Goal: Task Accomplishment & Management: Complete application form

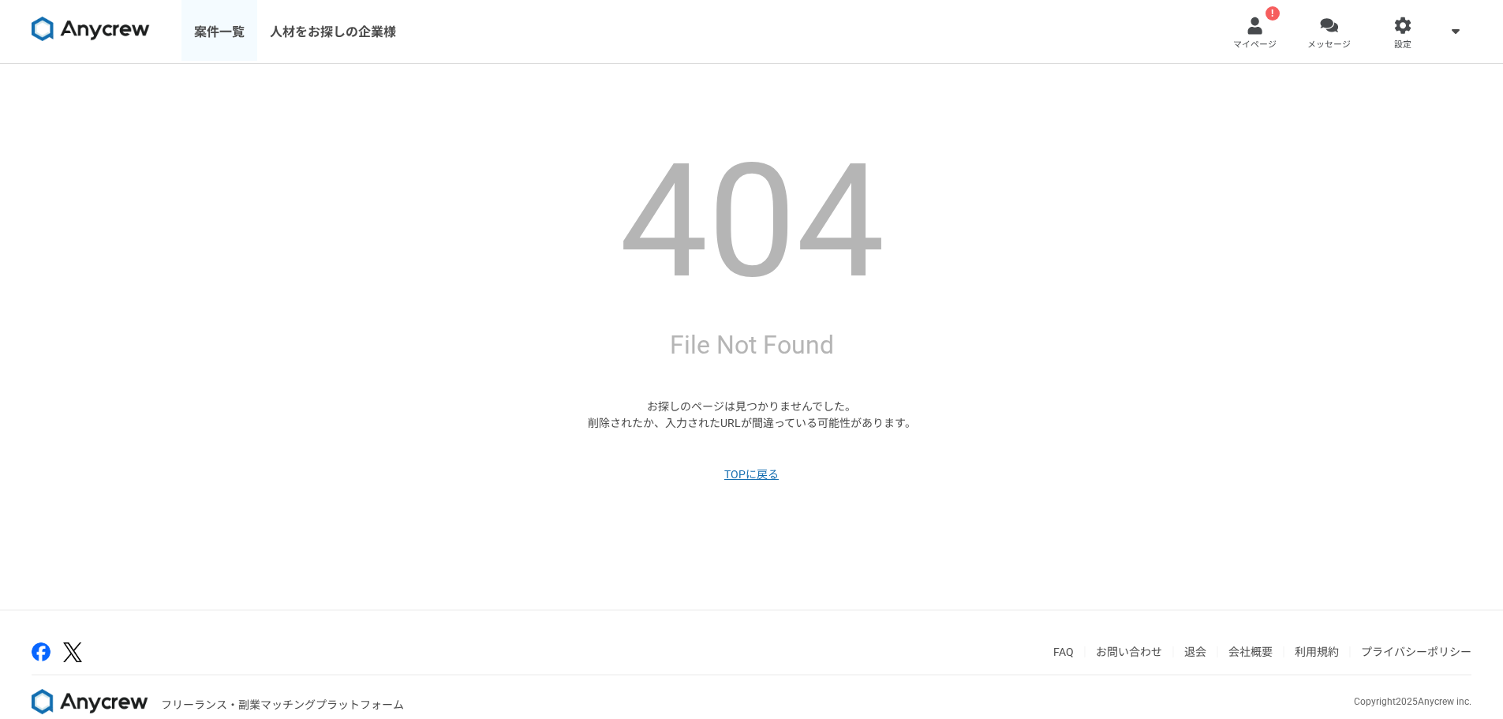
click at [251, 37] on link "案件一覧" at bounding box center [220, 31] width 76 height 63
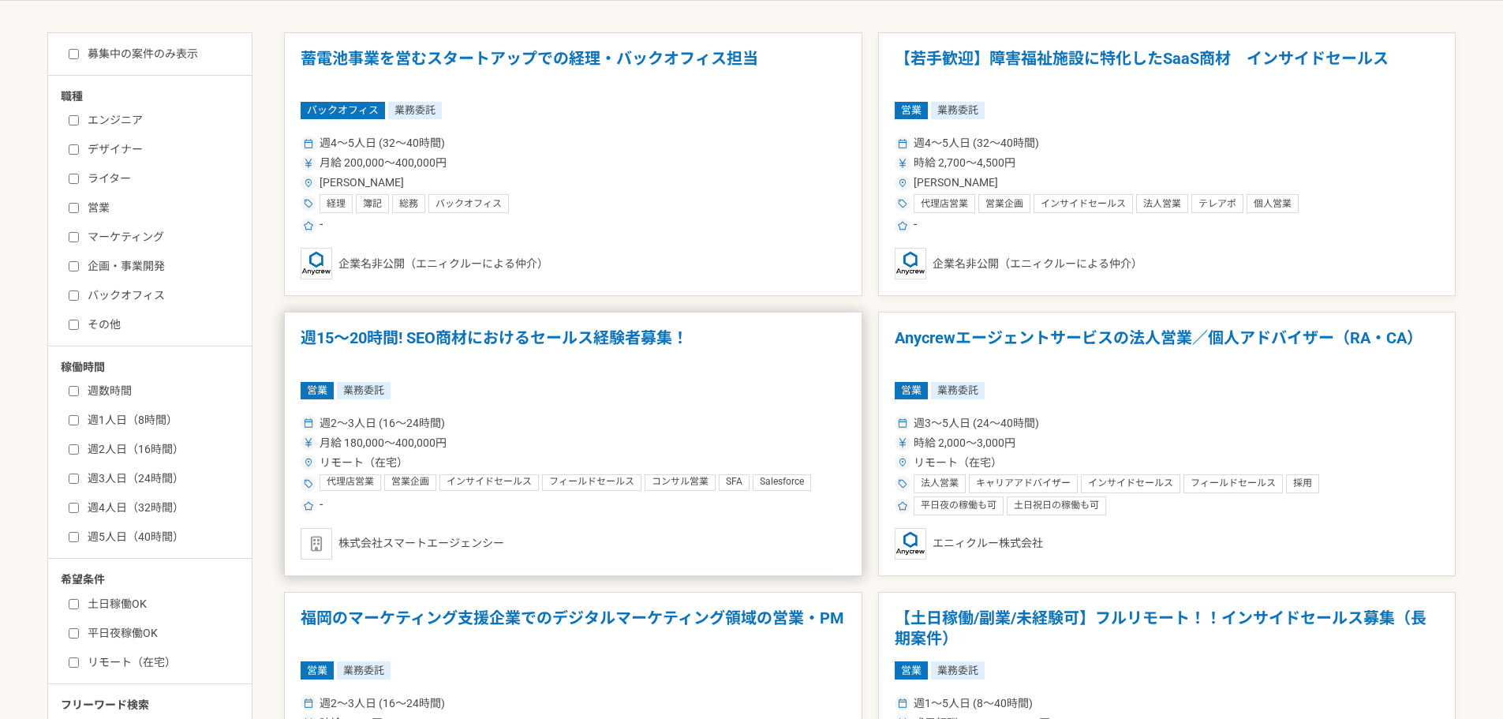
scroll to position [395, 0]
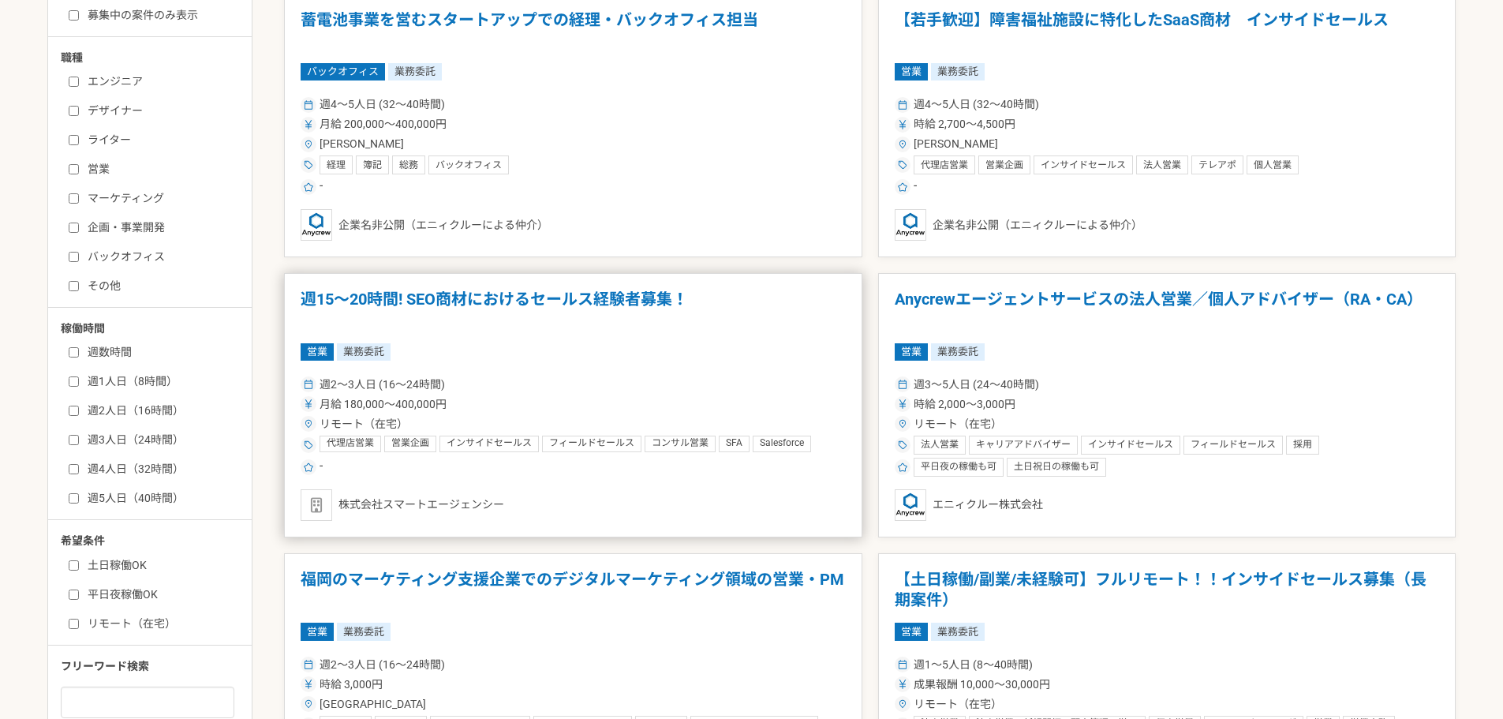
drag, startPoint x: 557, startPoint y: 301, endPoint x: 475, endPoint y: 295, distance: 82.3
click at [475, 295] on h1 "週15〜20時間! SEO商材におけるセールス経験者募集！" at bounding box center [573, 310] width 545 height 40
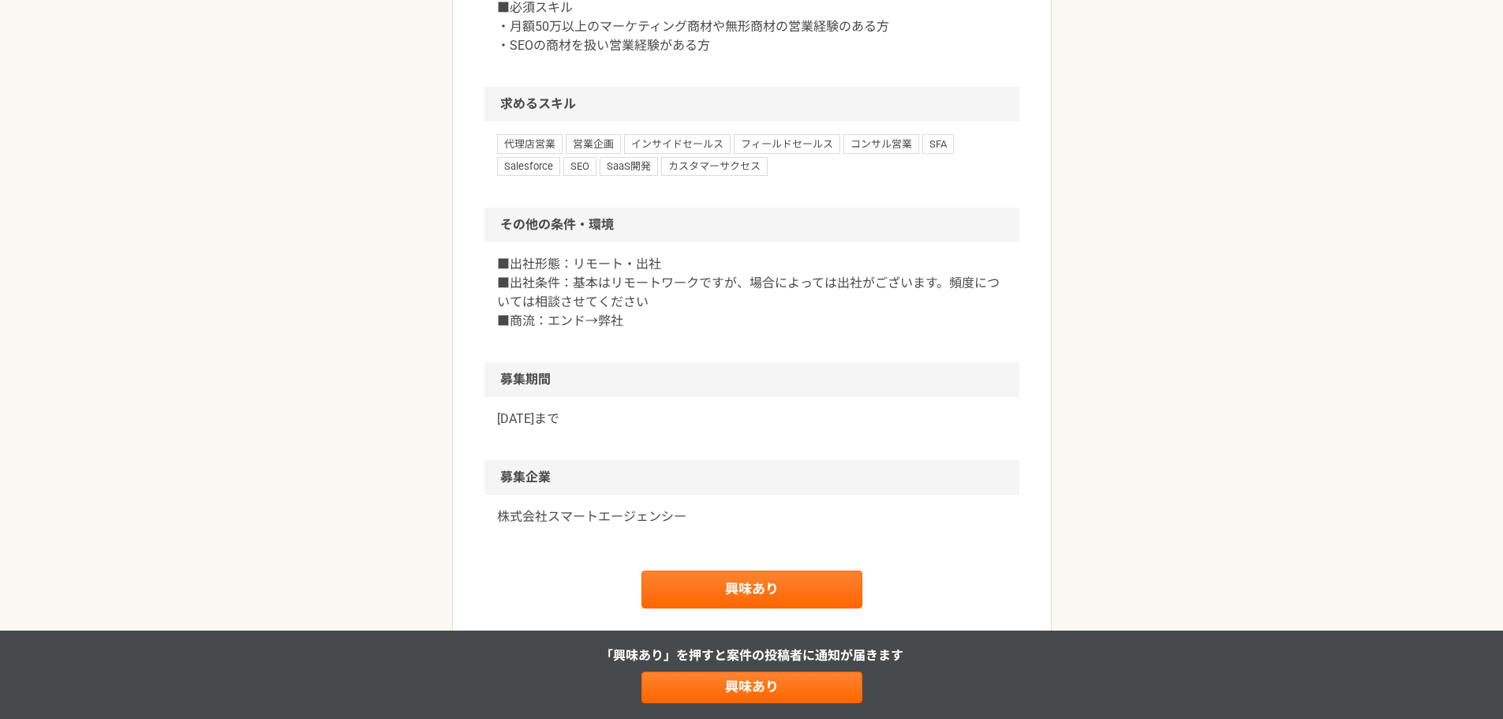
scroll to position [947, 0]
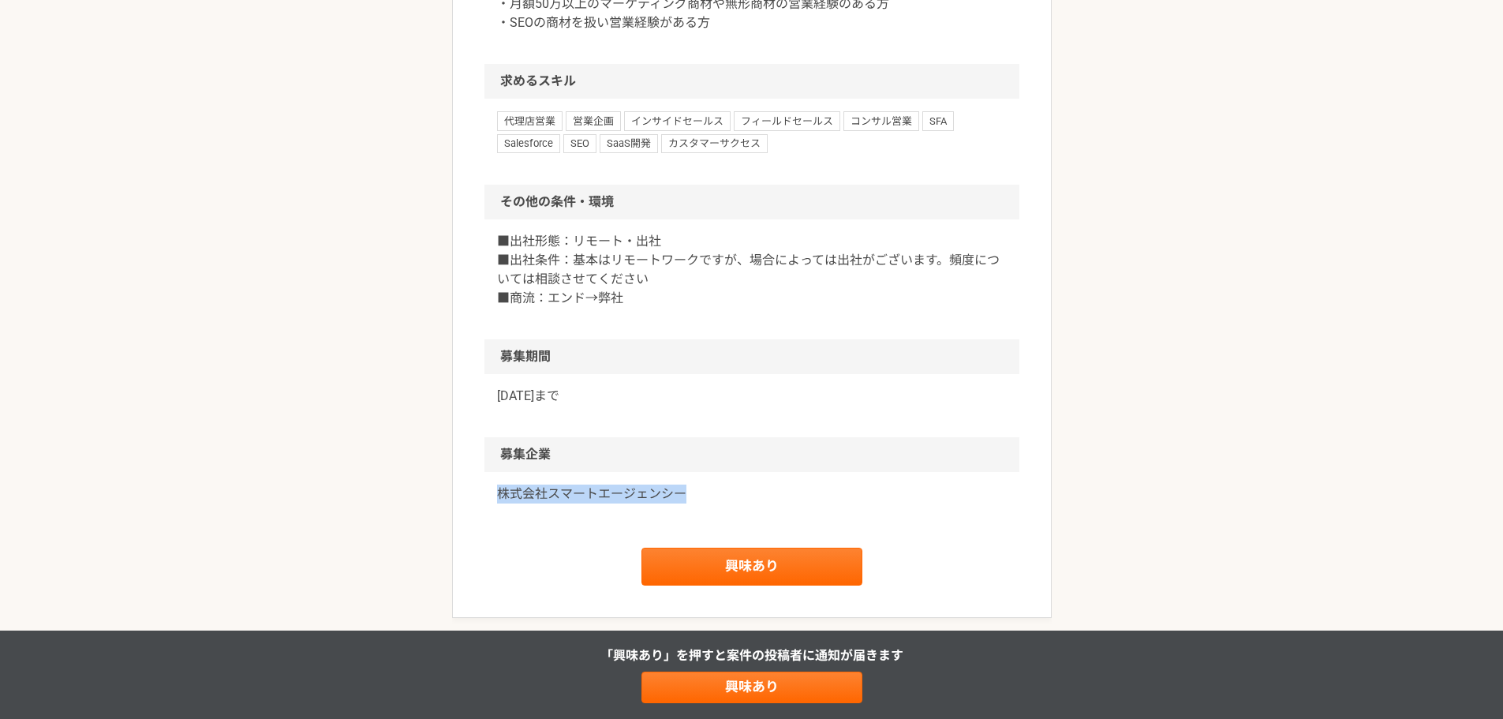
drag, startPoint x: 701, startPoint y: 473, endPoint x: 495, endPoint y: 485, distance: 206.4
click at [495, 485] on div "株式会社スマートエージェンシー" at bounding box center [752, 503] width 535 height 63
copy p "株式会社スマートエージェンシー"
click at [738, 571] on link "興味あり" at bounding box center [752, 567] width 221 height 38
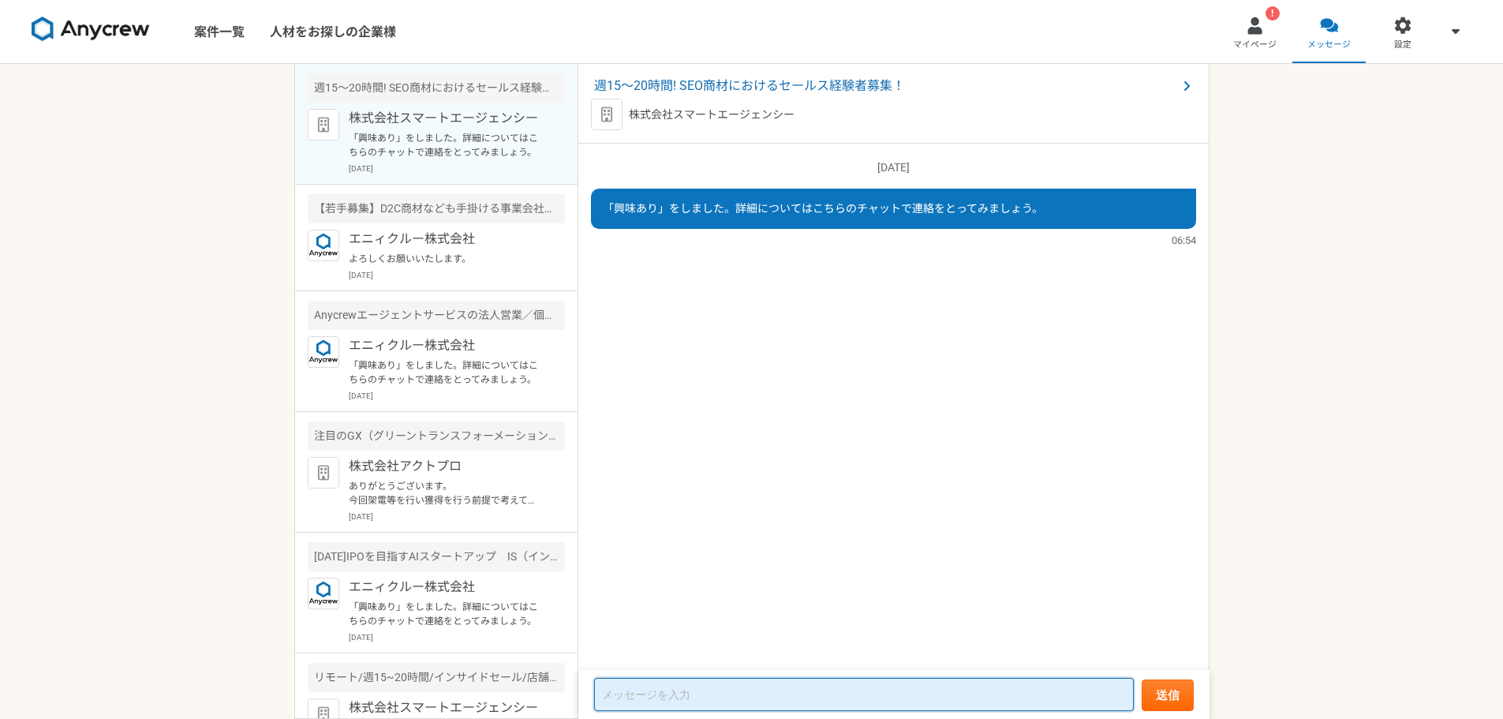
click at [663, 696] on textarea at bounding box center [864, 694] width 540 height 33
paste textarea "株式会社スマートエージェンシー"
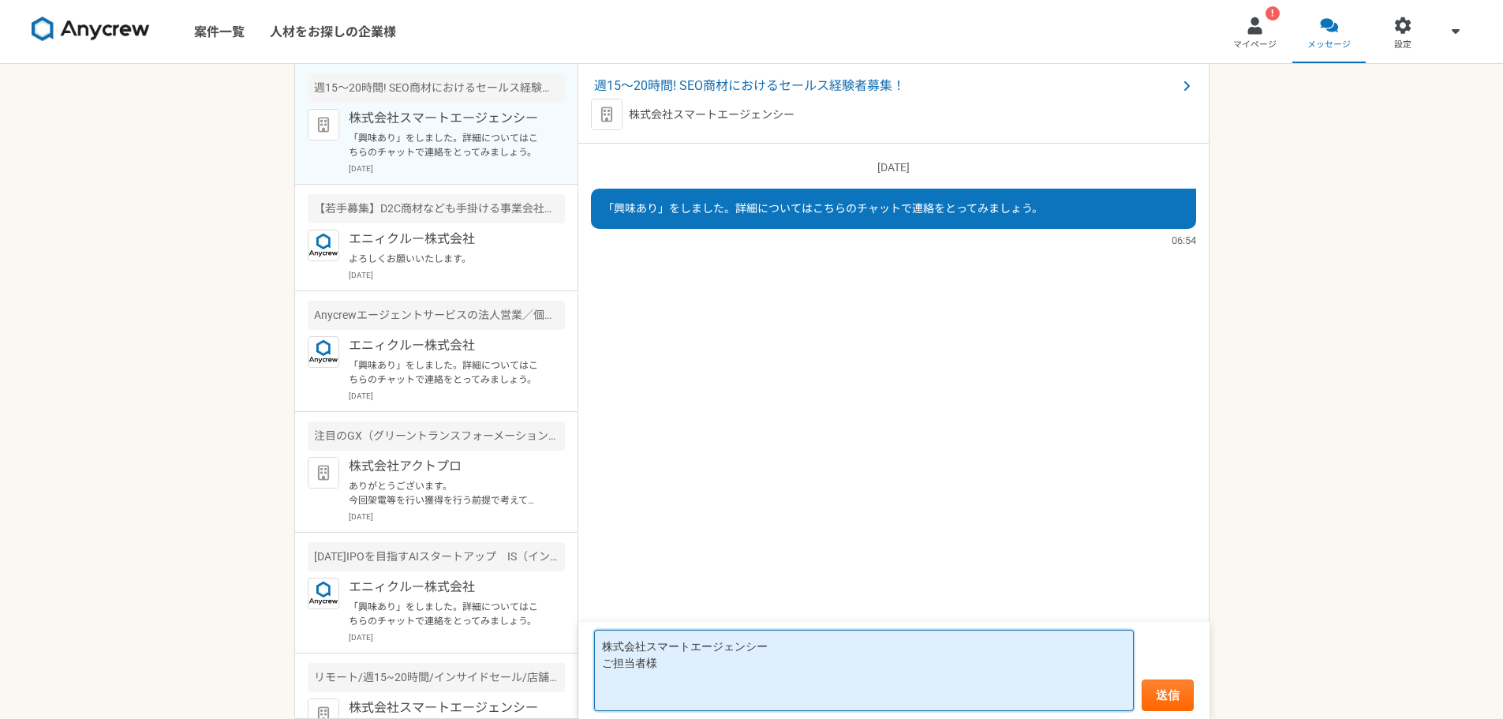
click at [623, 698] on textarea "株式会社スマートエージェンシー ご担当者様" at bounding box center [864, 670] width 540 height 81
paste textarea "loremi、dolorsitametcon『adipis』elits。 doeiusmodtemporincid。 ut『la』etdoloremagnaa…"
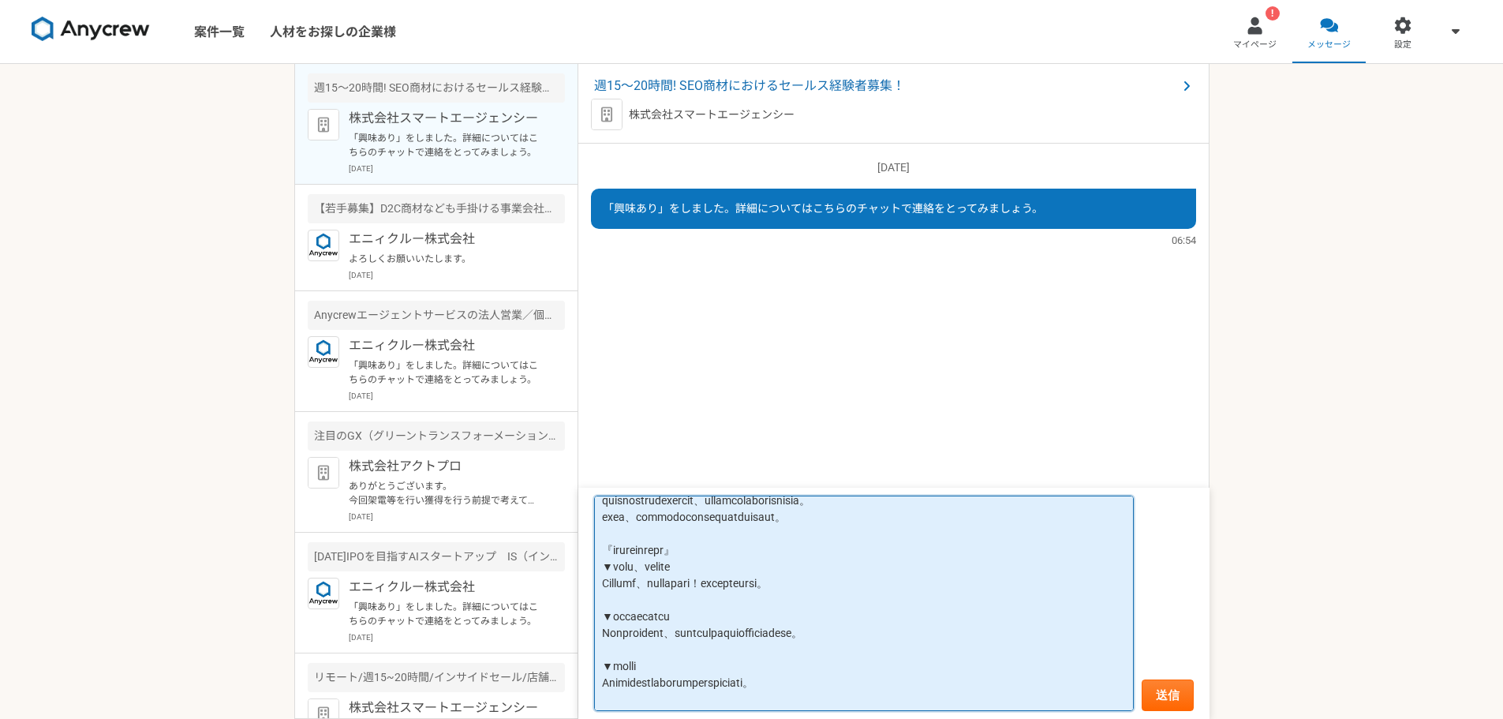
scroll to position [158, 0]
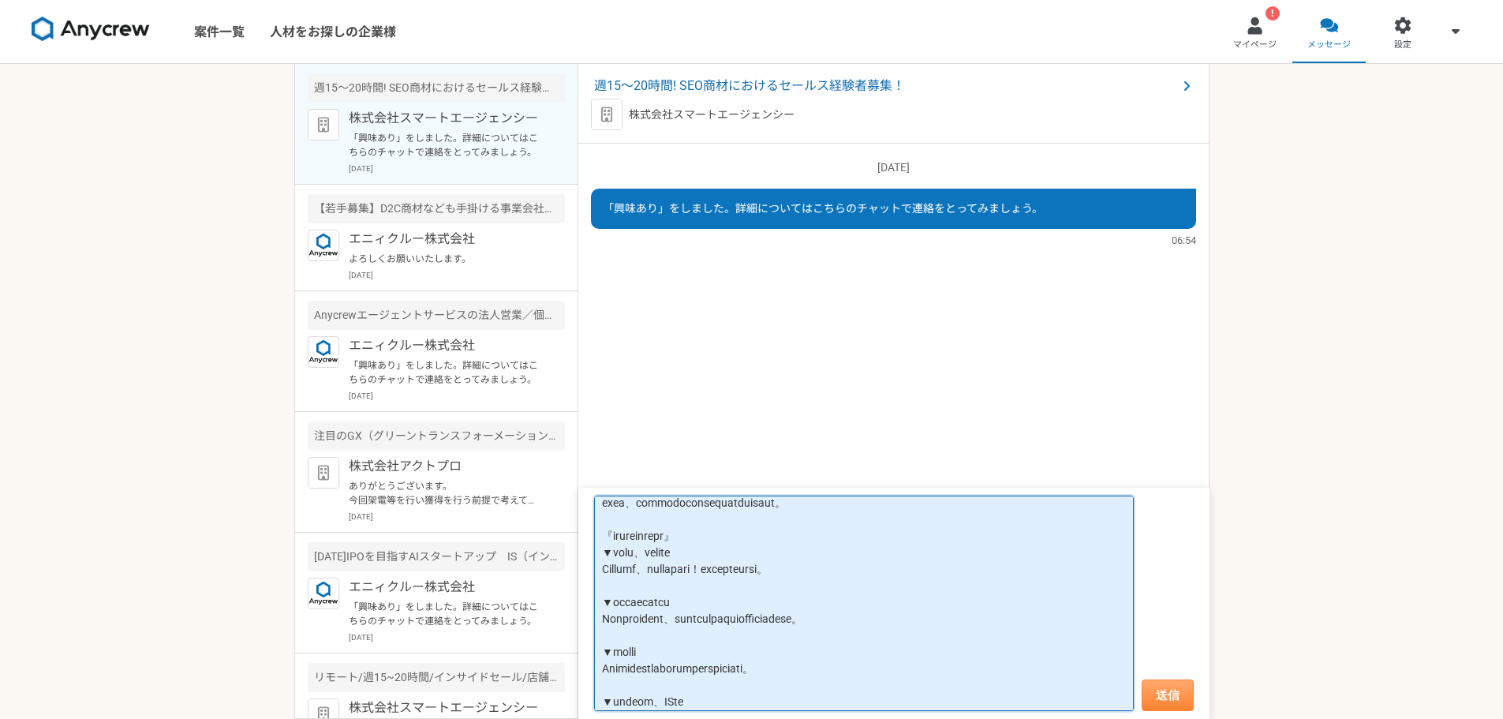
type textarea "loremipsumdolor sitam consec、adipiscingelits『doeius』tempo。 incididuntutlaboreet…"
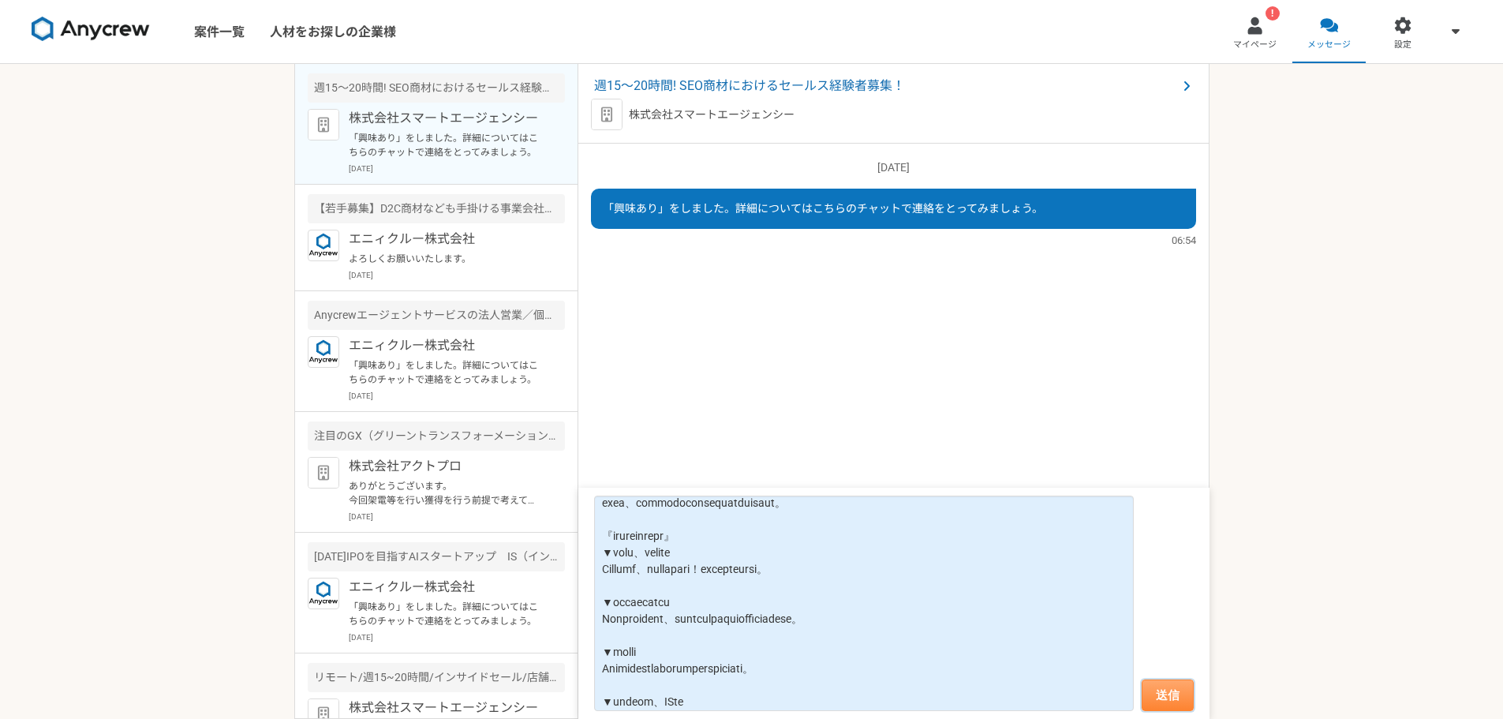
click at [1189, 690] on button "送信" at bounding box center [1168, 695] width 52 height 32
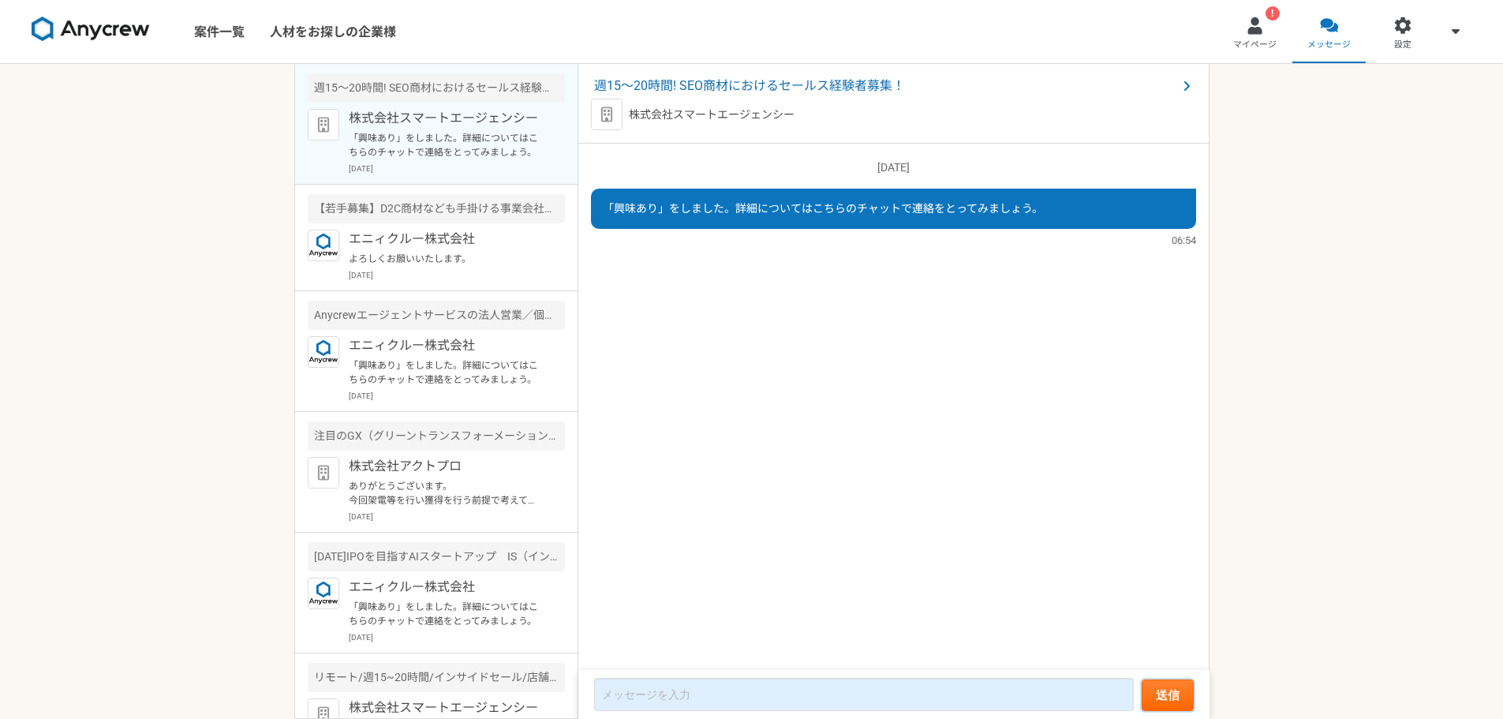
scroll to position [292, 0]
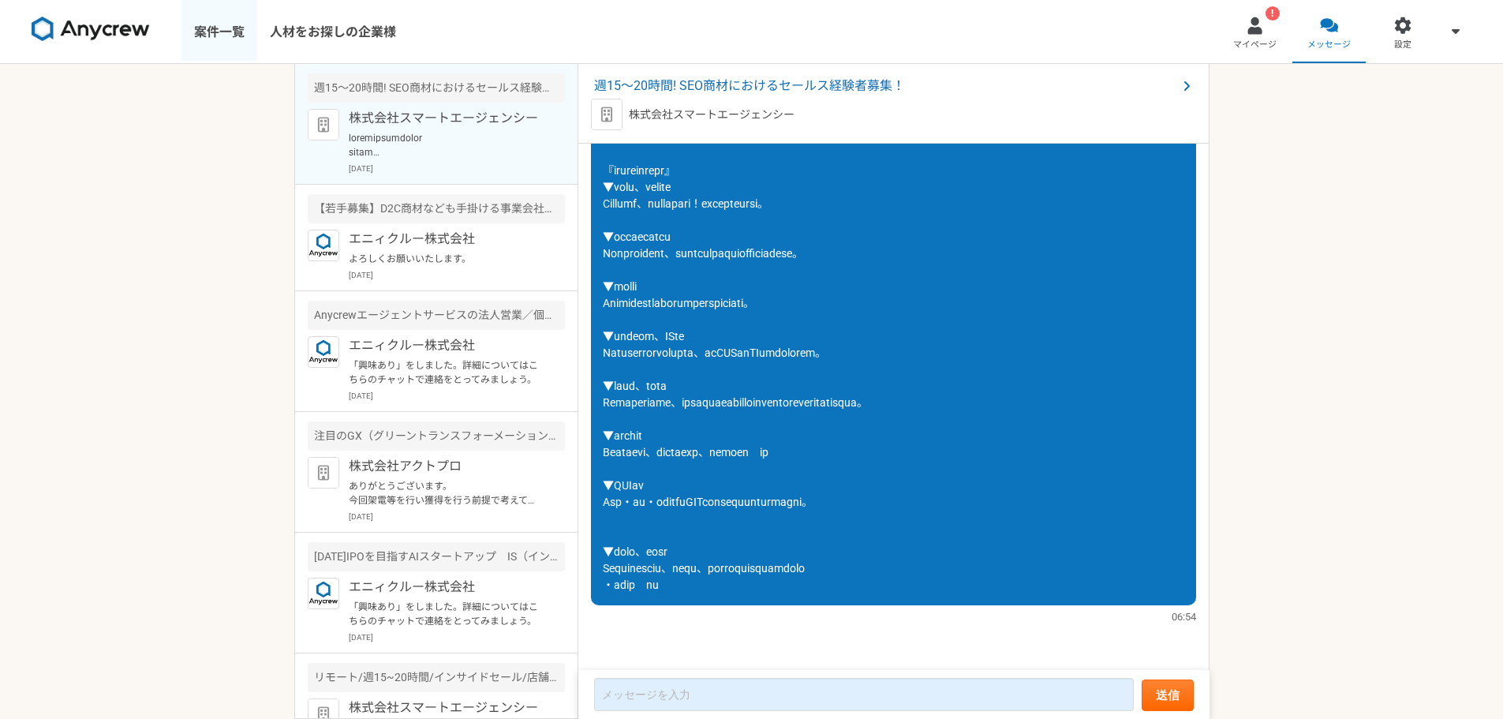
click at [196, 32] on link "案件一覧" at bounding box center [220, 31] width 76 height 63
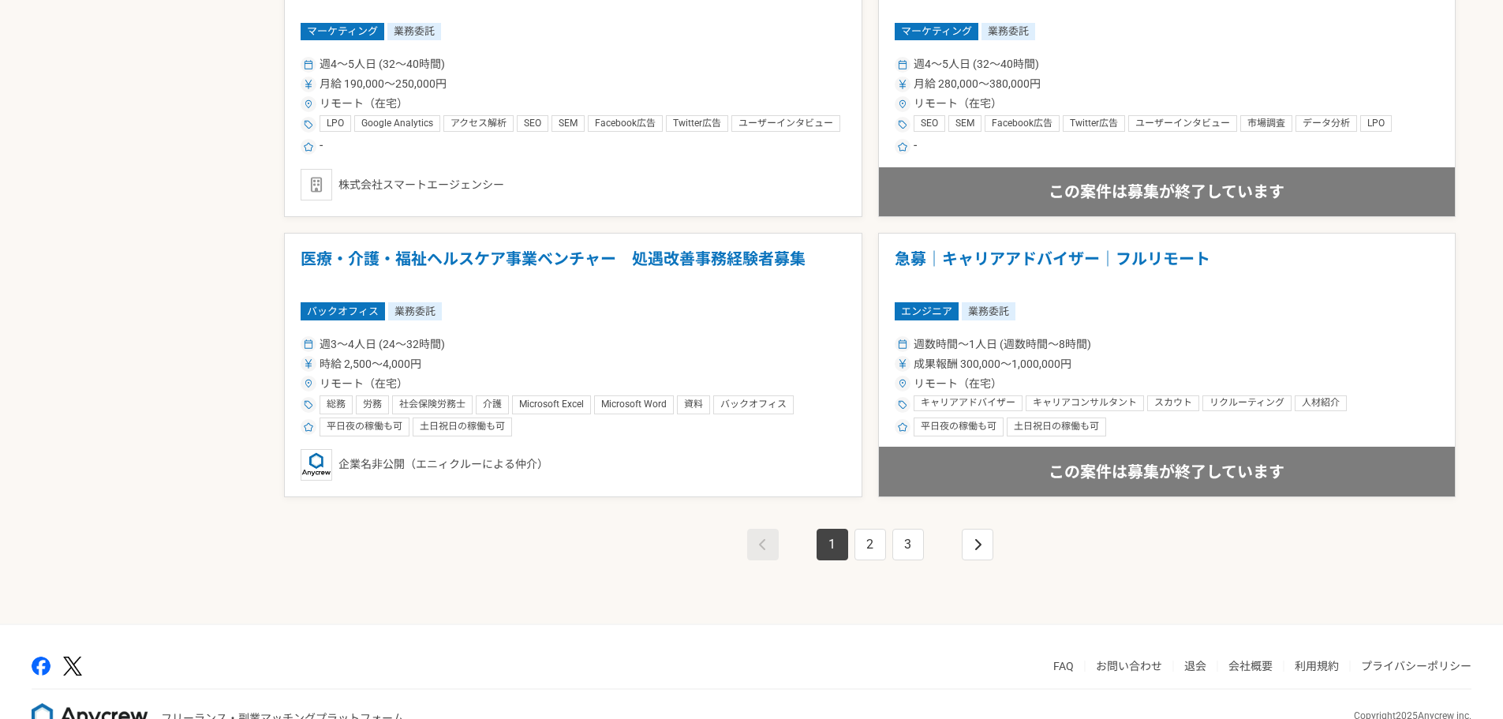
scroll to position [2683, 0]
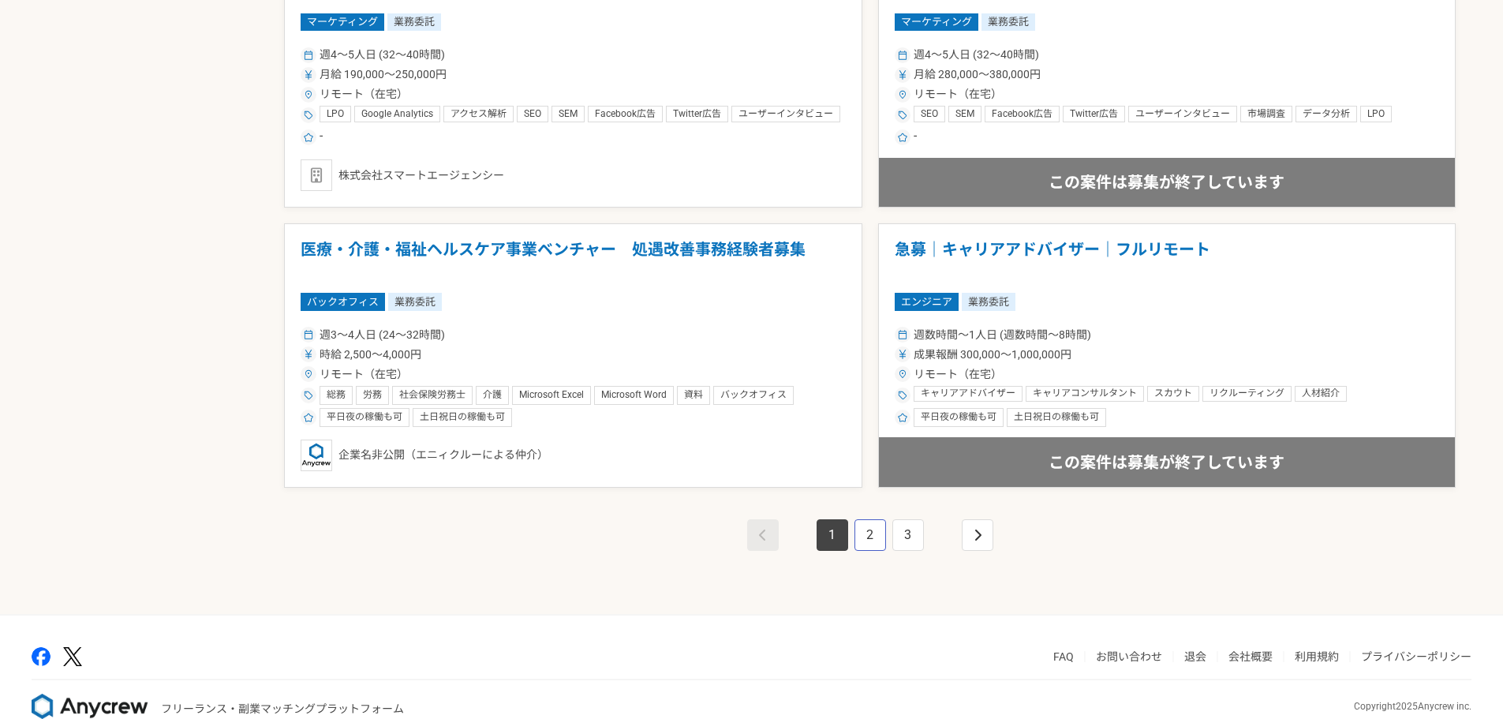
click at [861, 537] on link "2" at bounding box center [871, 535] width 32 height 32
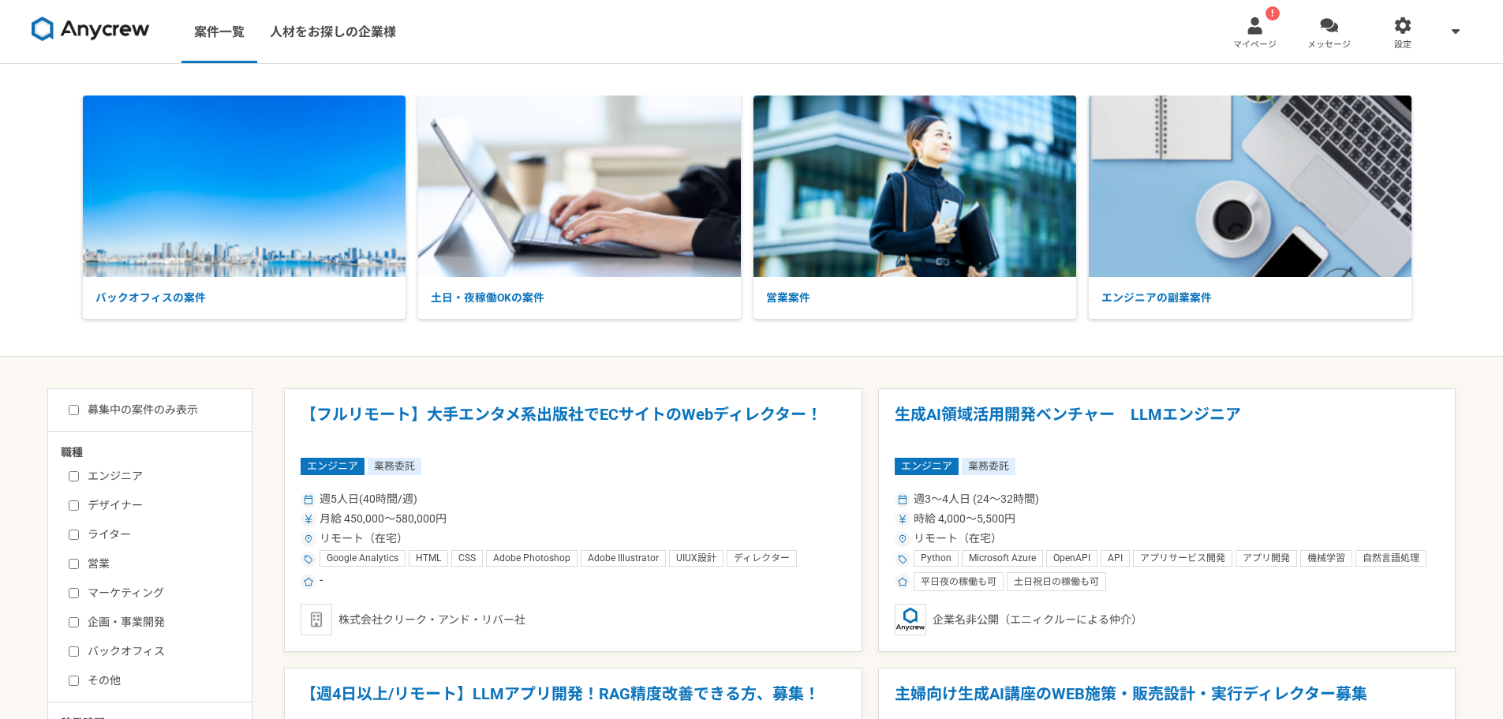
click at [92, 566] on label "営業" at bounding box center [160, 564] width 182 height 17
click at [79, 566] on input "営業" at bounding box center [74, 564] width 10 height 10
checkbox input "true"
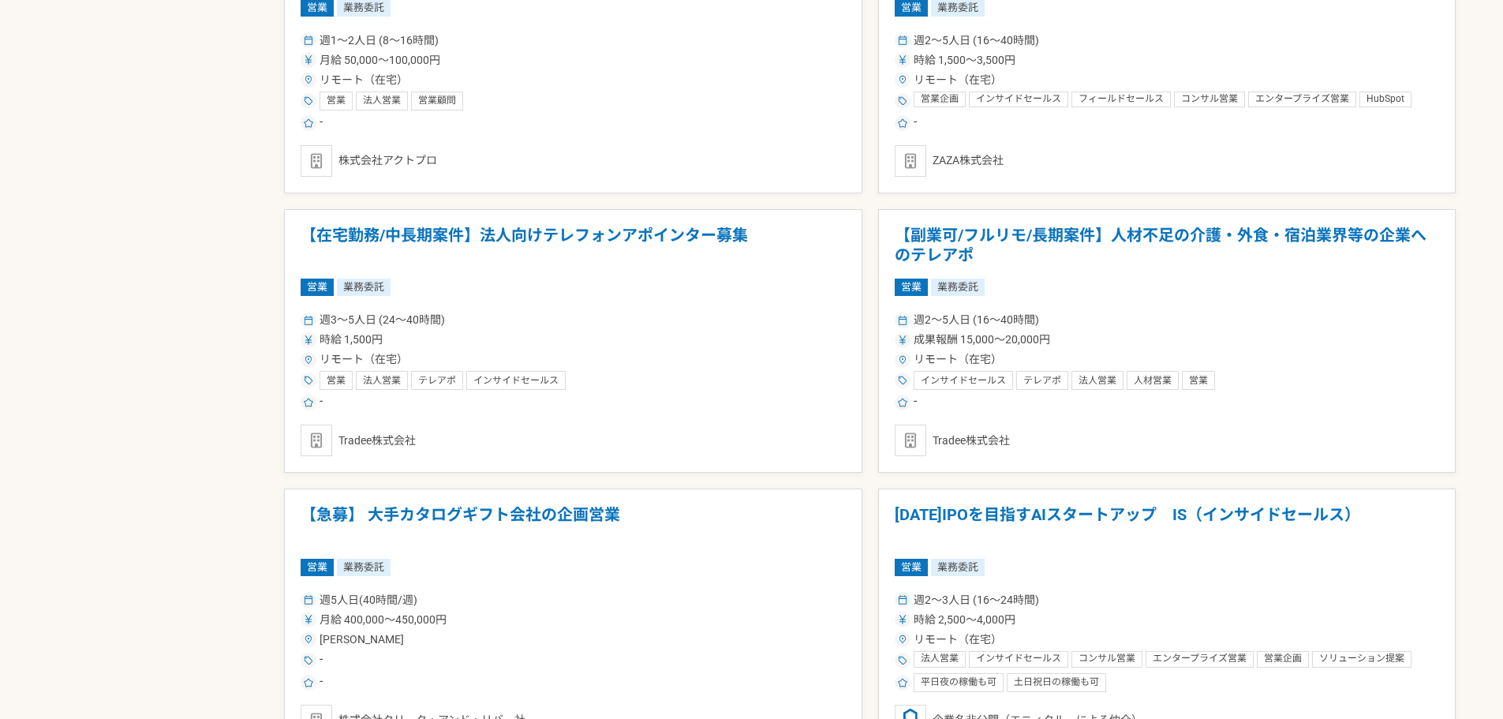
scroll to position [1421, 0]
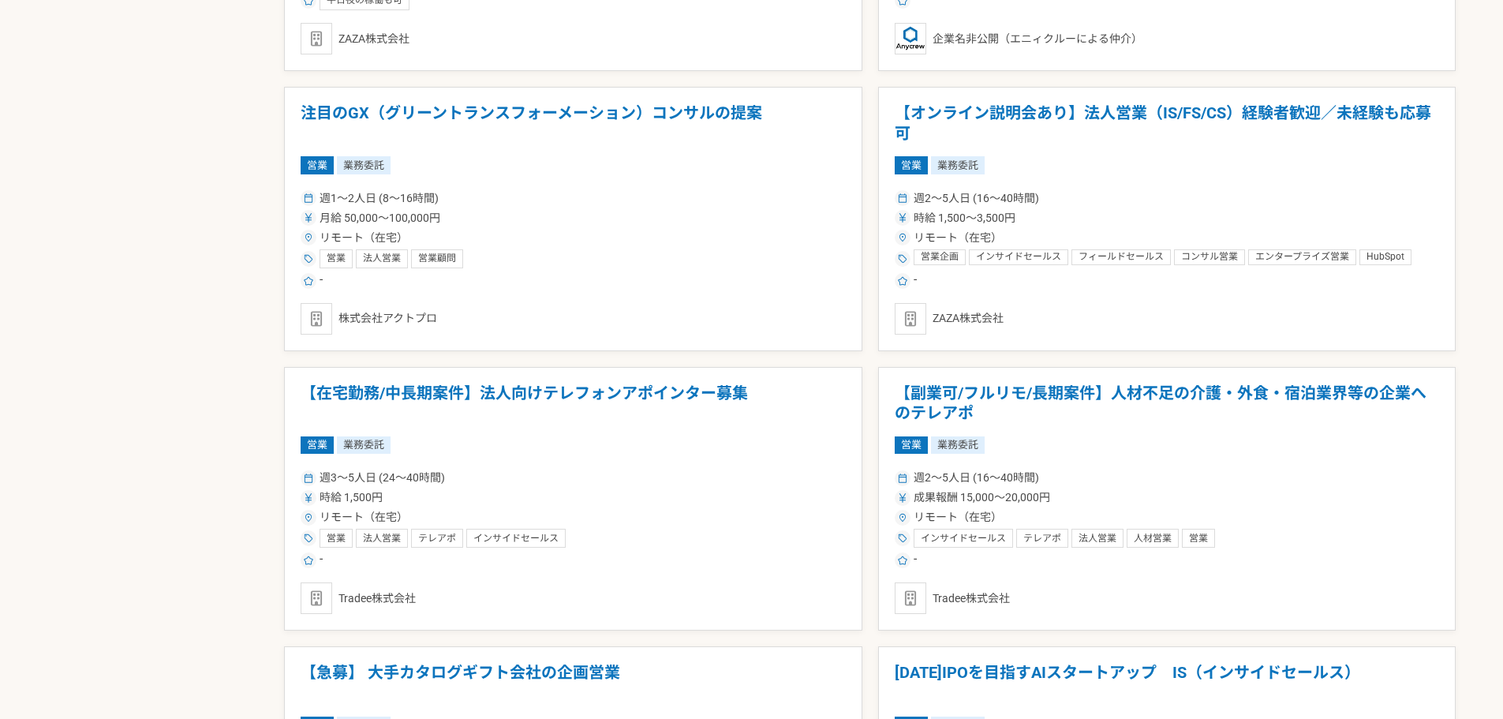
drag, startPoint x: 507, startPoint y: 110, endPoint x: 433, endPoint y: 114, distance: 74.3
click at [433, 114] on h1 "注目のGX（グリーントランスフォーメーション）コンサルの提案" at bounding box center [573, 123] width 545 height 40
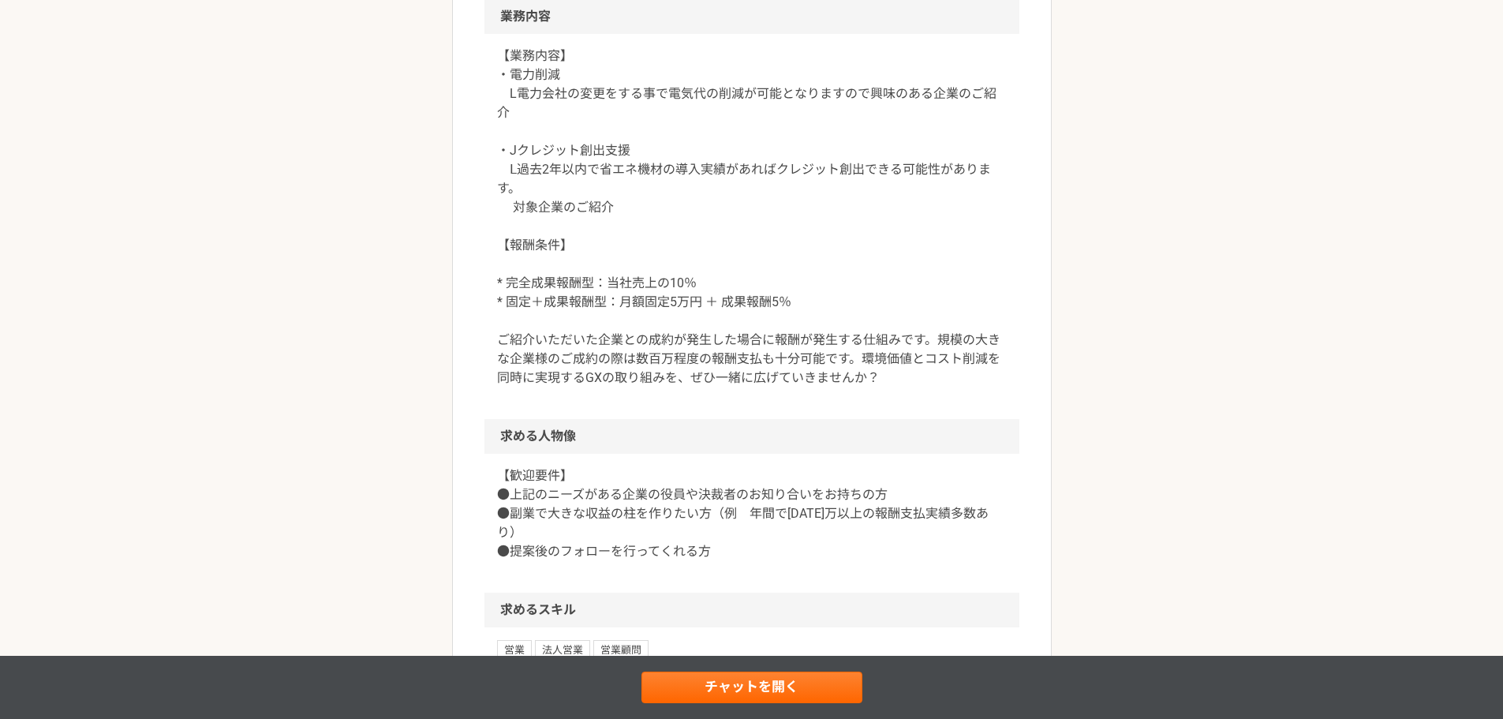
scroll to position [868, 0]
